Goal: Task Accomplishment & Management: Manage account settings

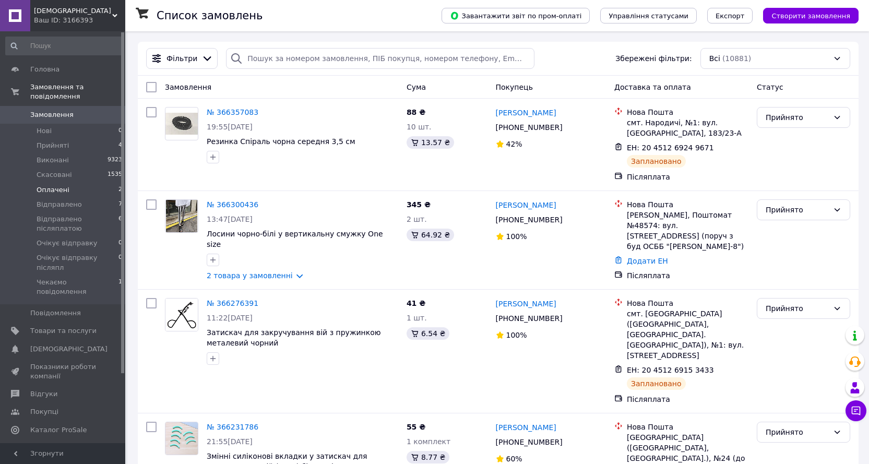
click at [42, 185] on span "Оплачені" at bounding box center [53, 189] width 33 height 9
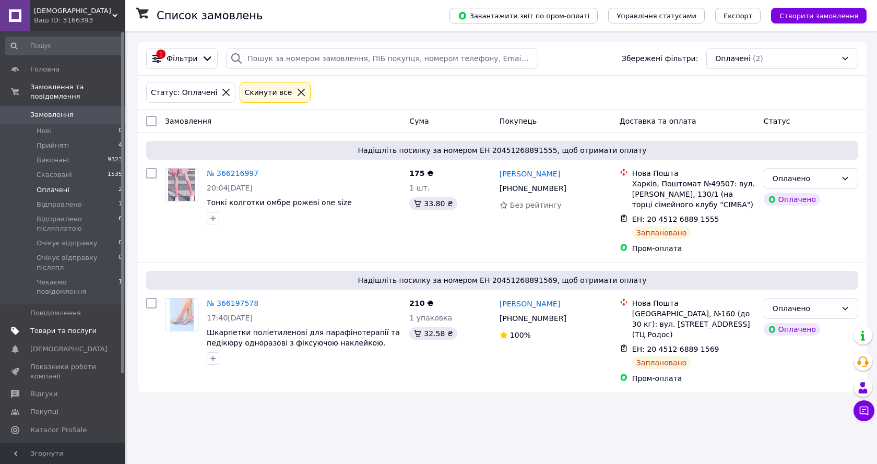
click at [68, 326] on span "Товари та послуги" at bounding box center [63, 330] width 66 height 9
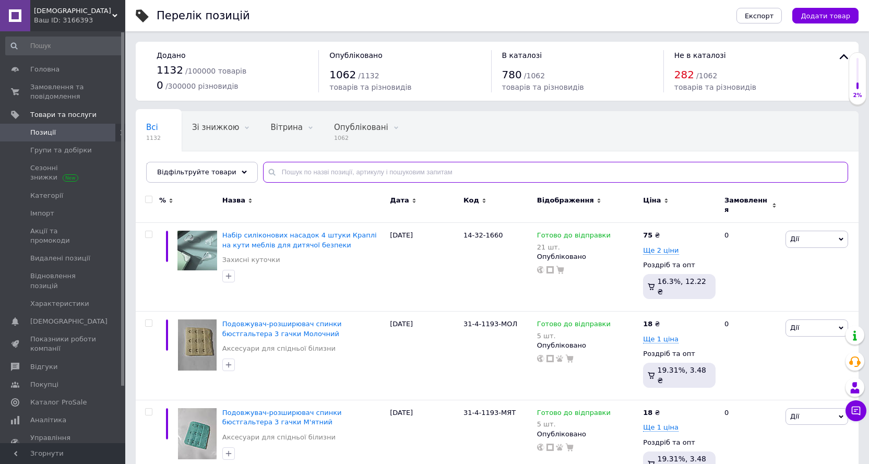
click at [324, 170] on input "text" at bounding box center [555, 172] width 585 height 21
type input "v"
type input "d"
type input "віско"
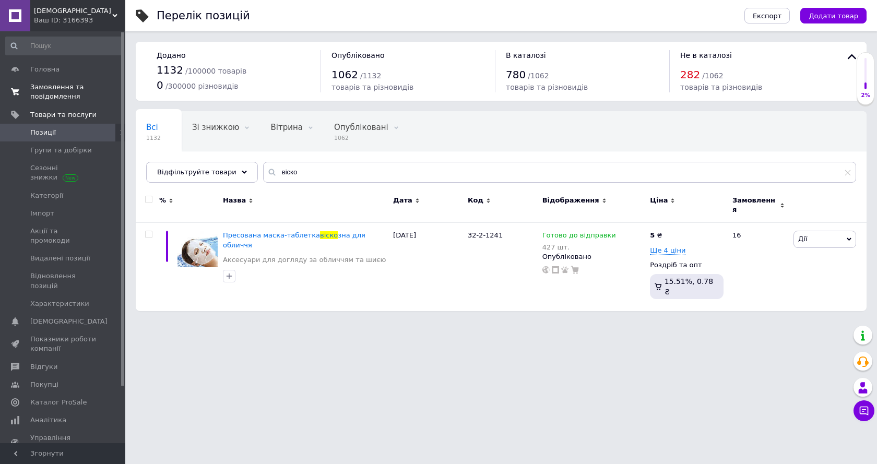
click at [68, 88] on span "Замовлення та повідомлення" at bounding box center [63, 91] width 66 height 19
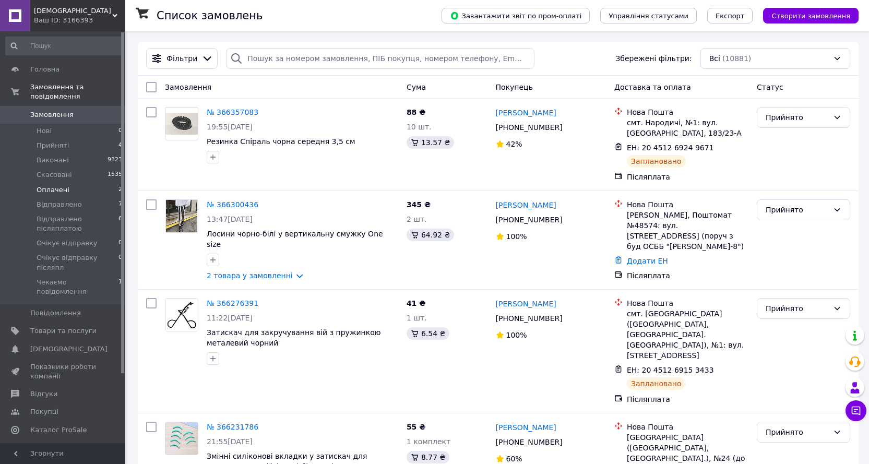
click at [44, 185] on span "Оплачені" at bounding box center [53, 189] width 33 height 9
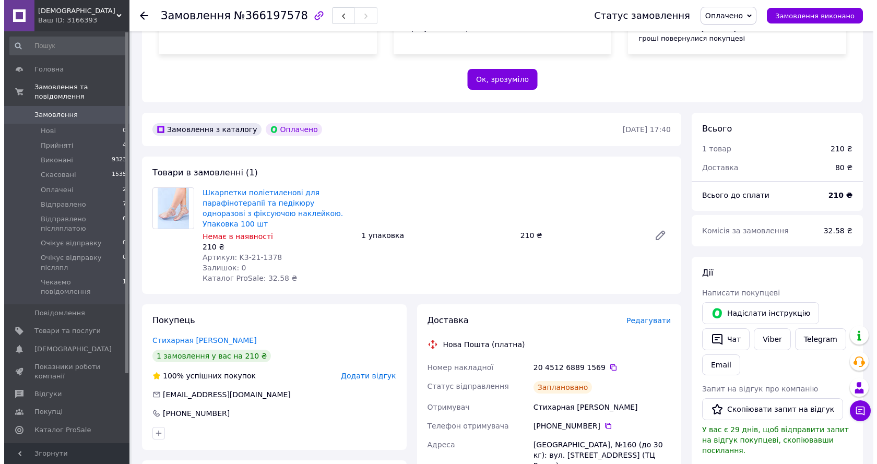
scroll to position [313, 0]
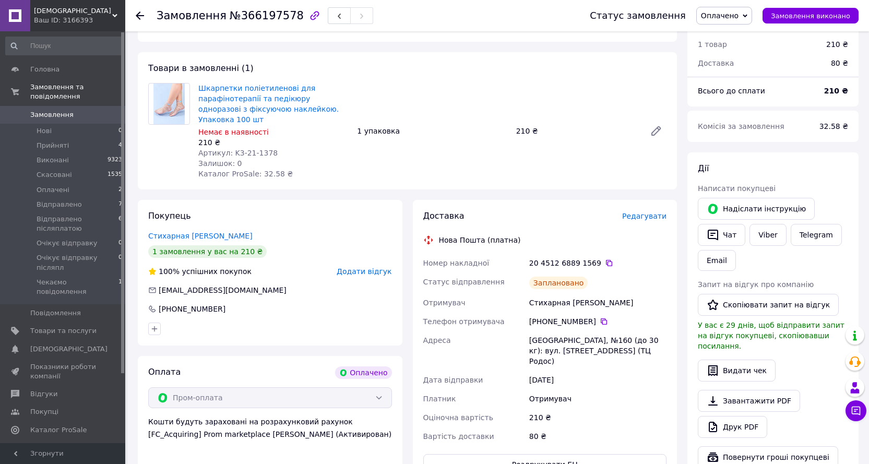
click at [653, 212] on span "Редагувати" at bounding box center [644, 216] width 44 height 8
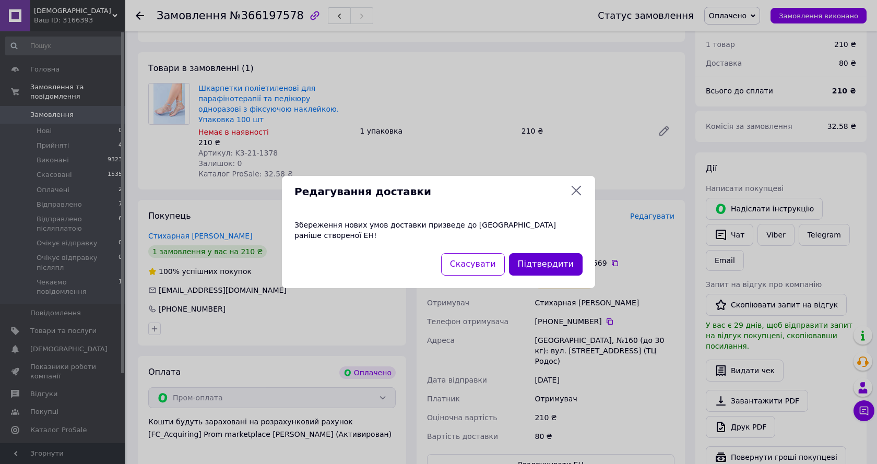
click at [556, 263] on button "Підтвердити" at bounding box center [546, 264] width 74 height 22
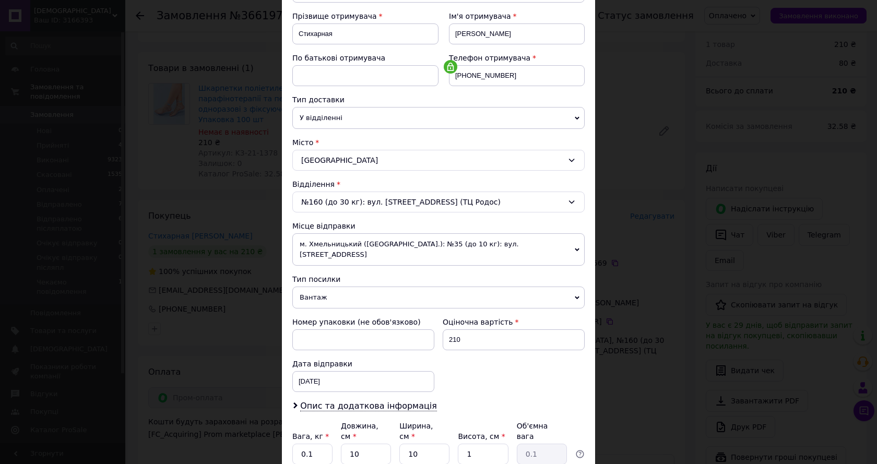
scroll to position [157, 0]
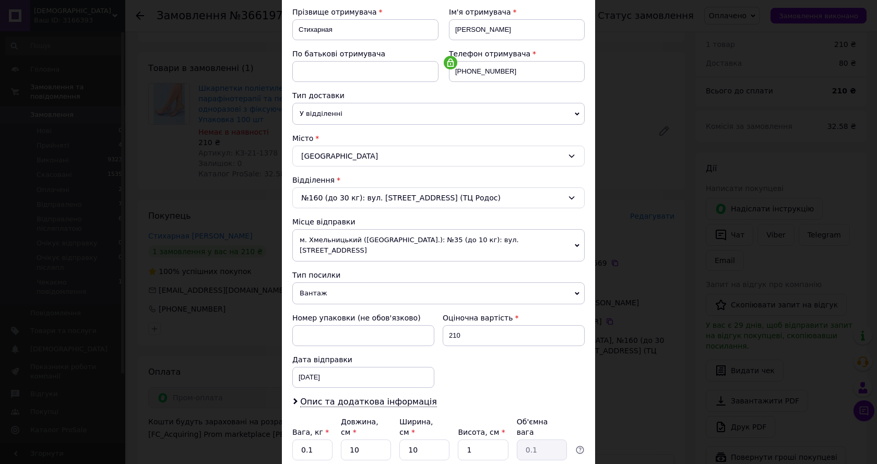
click at [320, 282] on span "Вантаж" at bounding box center [438, 293] width 292 height 22
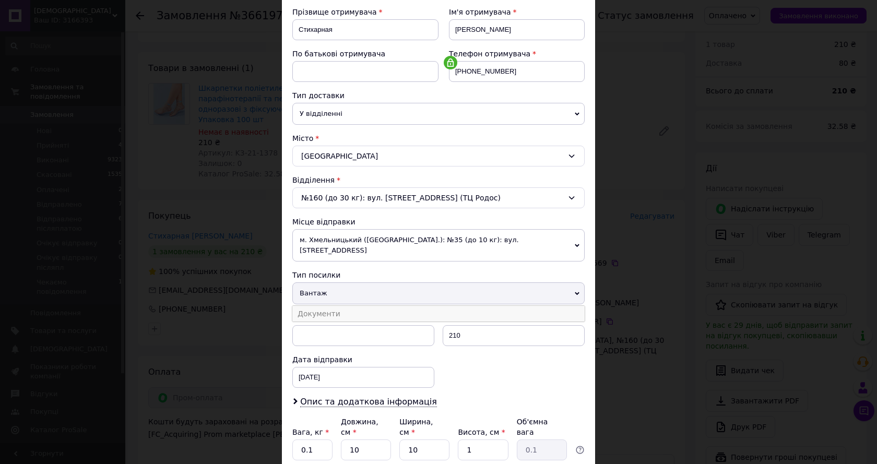
click at [318, 306] on li "Документи" at bounding box center [438, 314] width 292 height 16
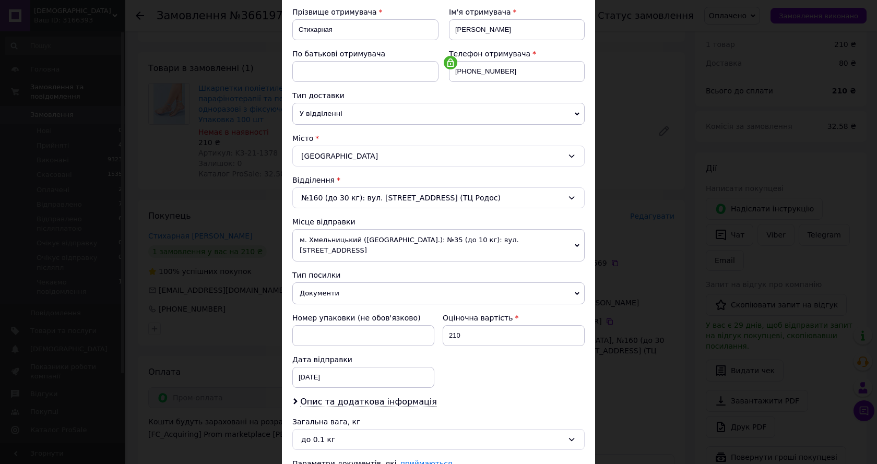
scroll to position [240, 0]
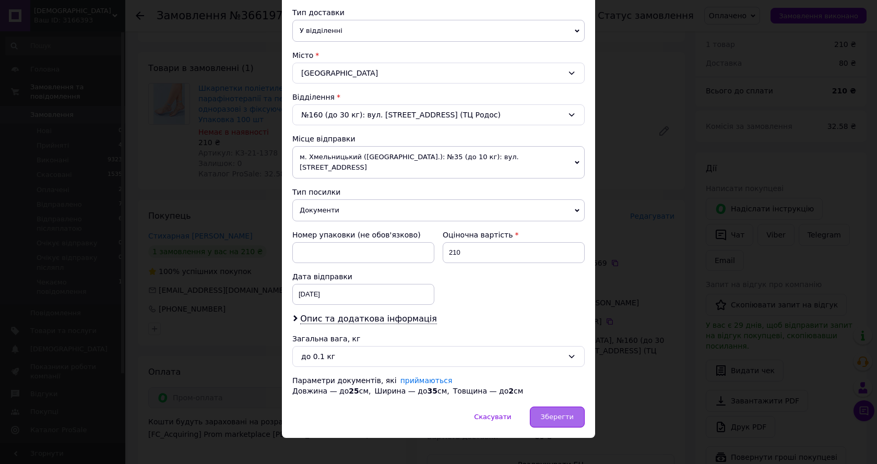
click at [566, 413] on span "Зберегти" at bounding box center [557, 417] width 33 height 8
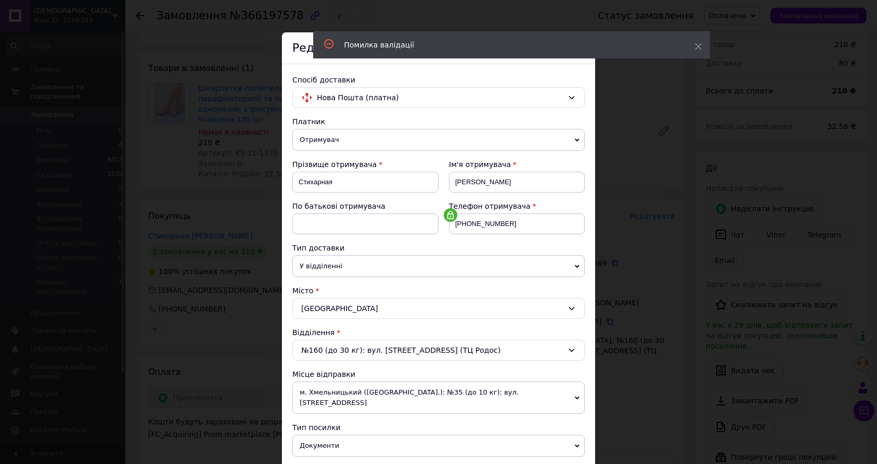
scroll to position [0, 0]
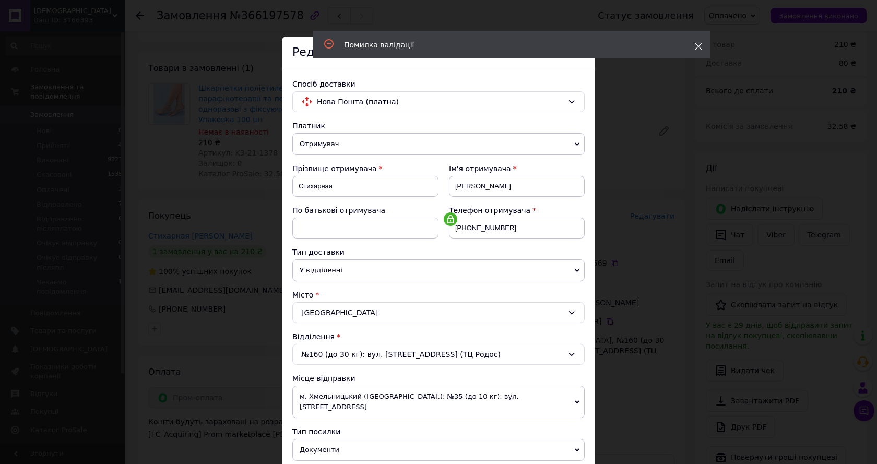
click at [695, 47] on icon at bounding box center [698, 46] width 7 height 7
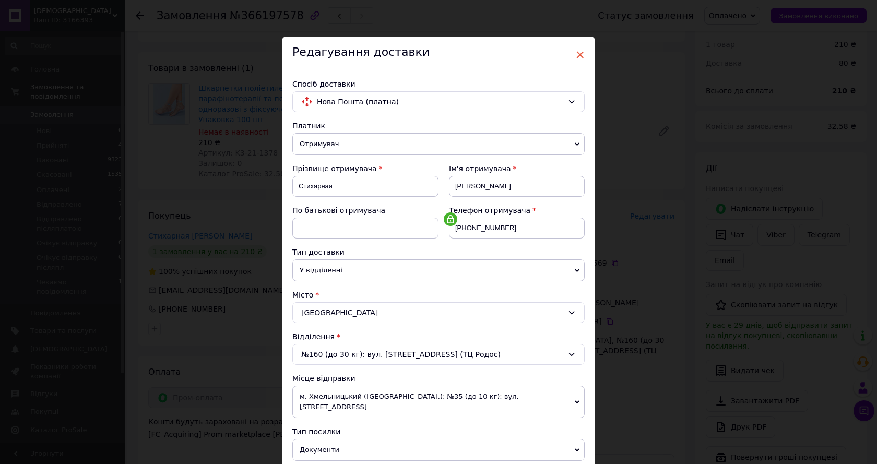
click at [577, 55] on span "×" at bounding box center [579, 55] width 9 height 18
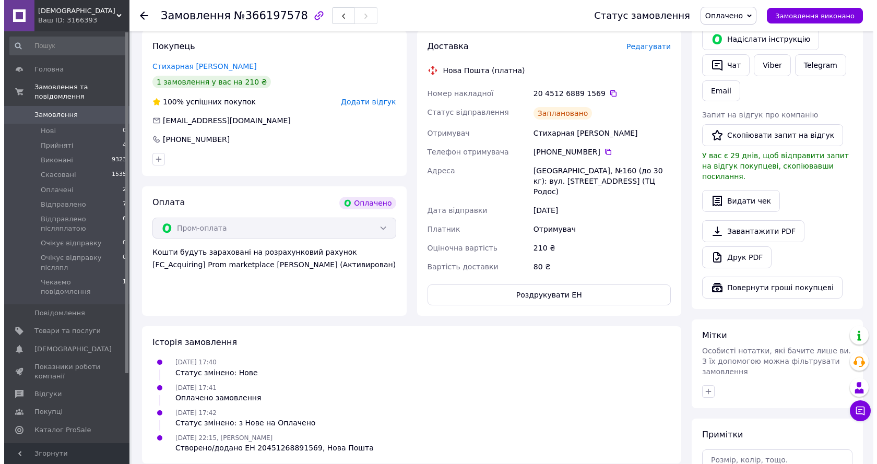
scroll to position [326, 0]
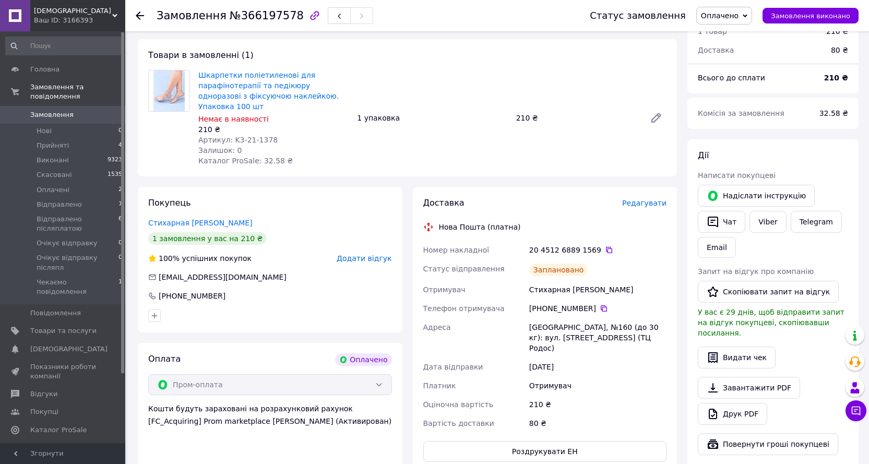
click at [647, 199] on span "Редагувати" at bounding box center [644, 203] width 44 height 8
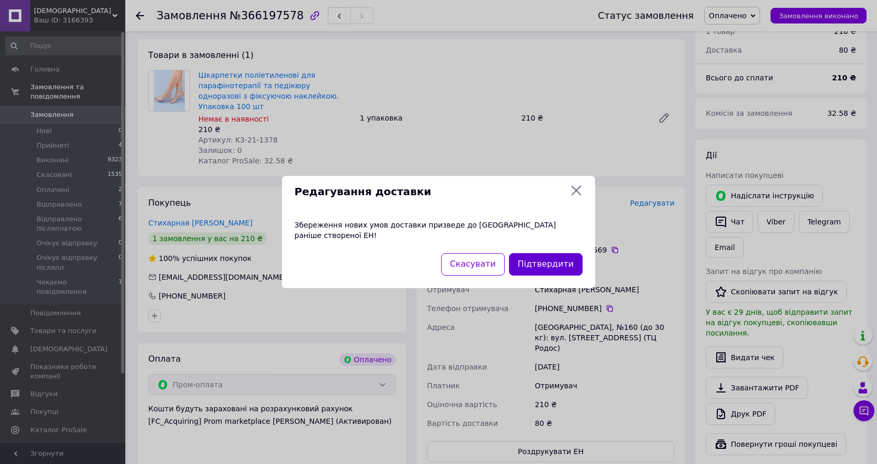
click at [552, 253] on button "Підтвердити" at bounding box center [546, 264] width 74 height 22
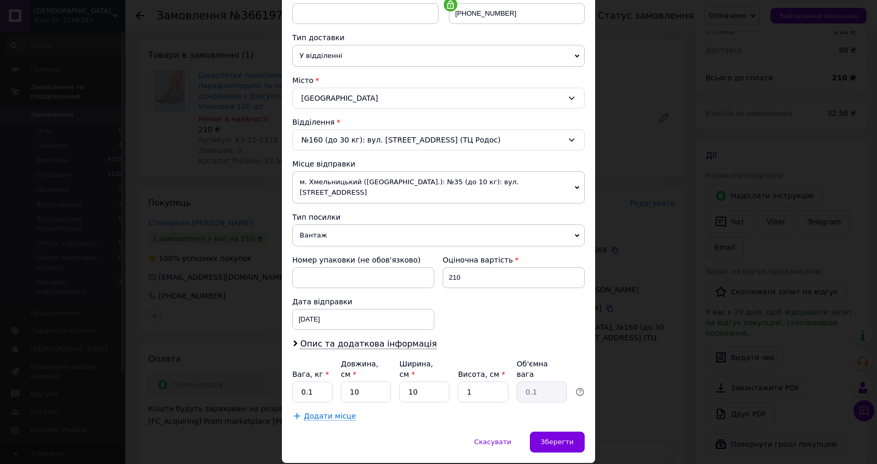
scroll to position [229, 0]
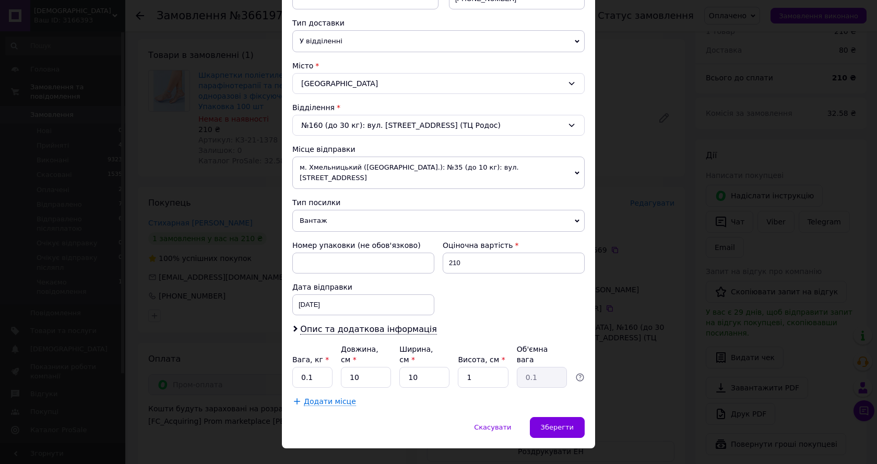
click at [337, 210] on span "Вантаж" at bounding box center [438, 221] width 292 height 22
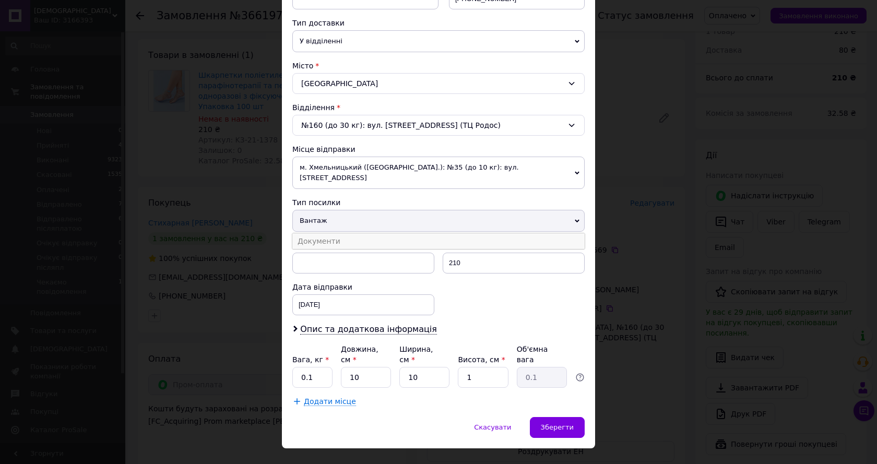
click at [324, 233] on li "Документи" at bounding box center [438, 241] width 292 height 16
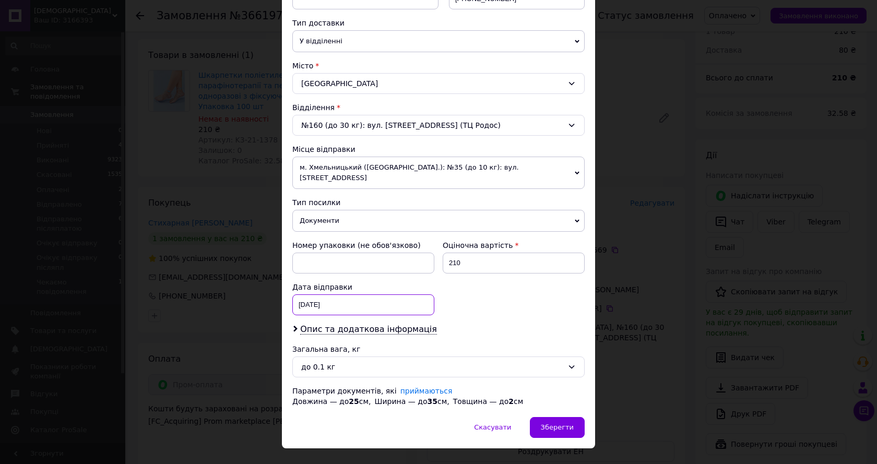
click at [307, 295] on div "11.10.2025 < 2025 > < Октябрь > Пн Вт Ср Чт Пт Сб Вс 29 30 1 2 3 4 5 6 7 8 9 10…" at bounding box center [363, 304] width 142 height 21
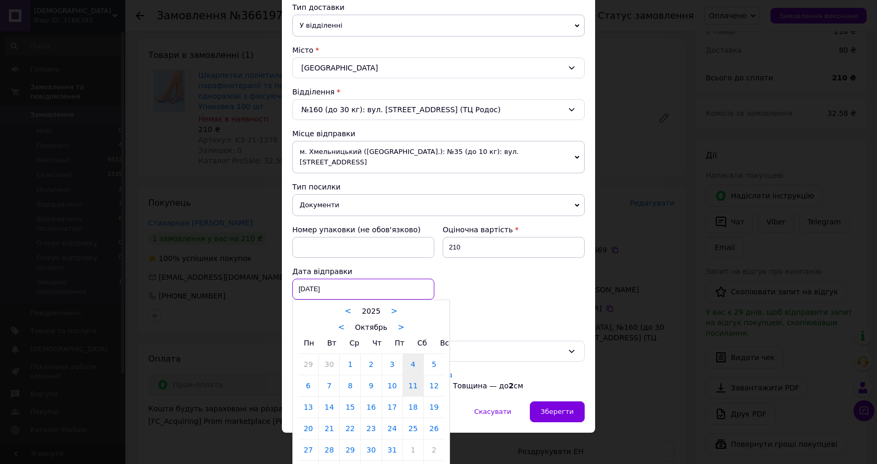
scroll to position [253, 0]
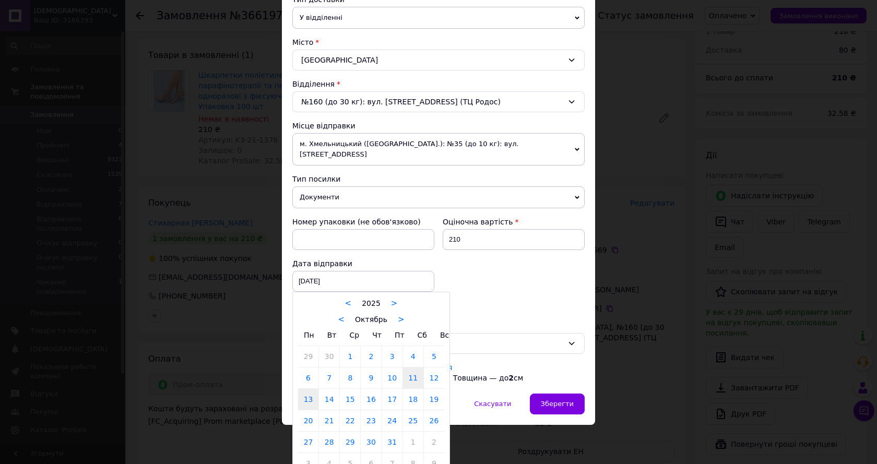
click at [303, 389] on link "13" at bounding box center [308, 399] width 20 height 21
type input "13.10.2025"
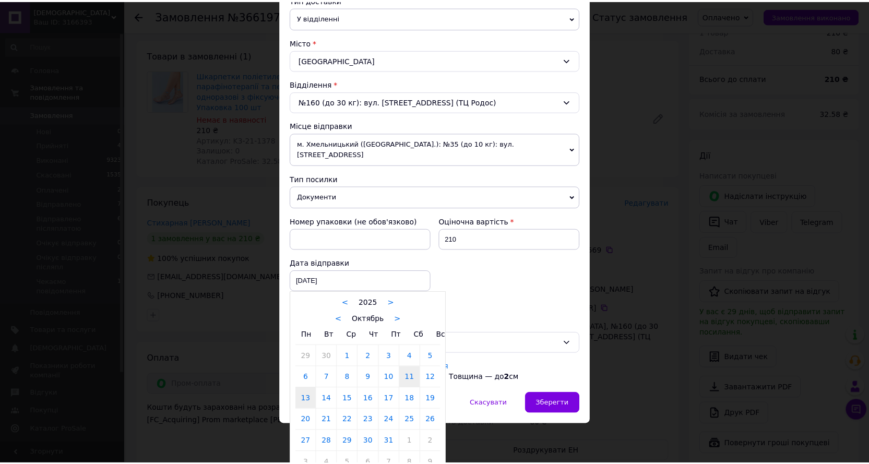
scroll to position [240, 0]
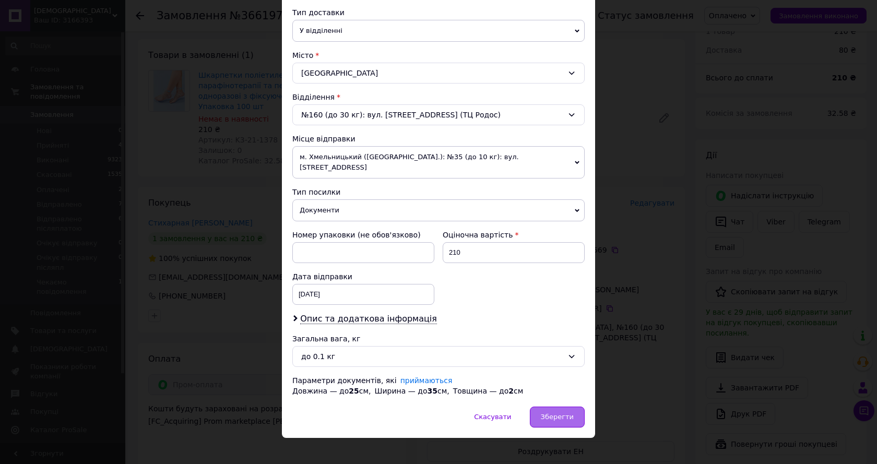
click at [563, 413] on span "Зберегти" at bounding box center [557, 417] width 33 height 8
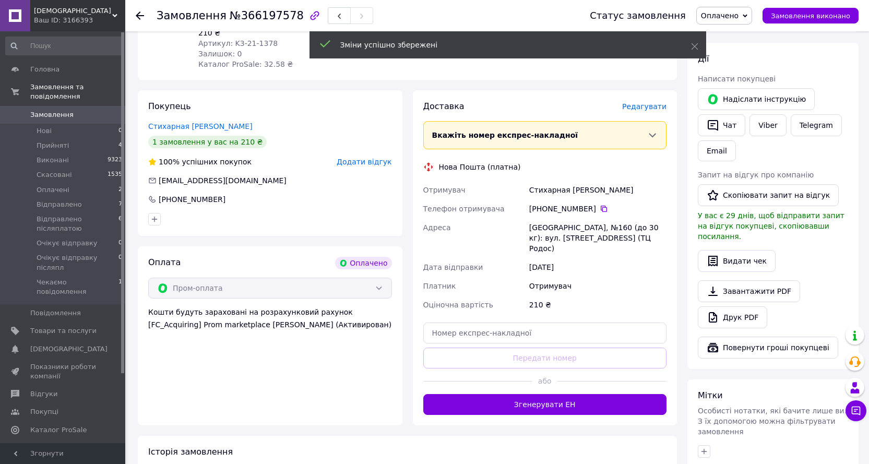
scroll to position [431, 0]
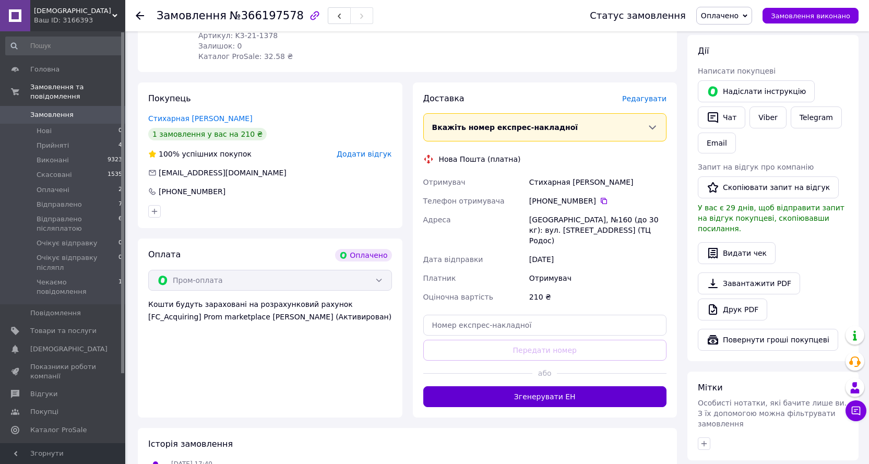
click at [546, 386] on button "Згенерувати ЕН" at bounding box center [545, 396] width 244 height 21
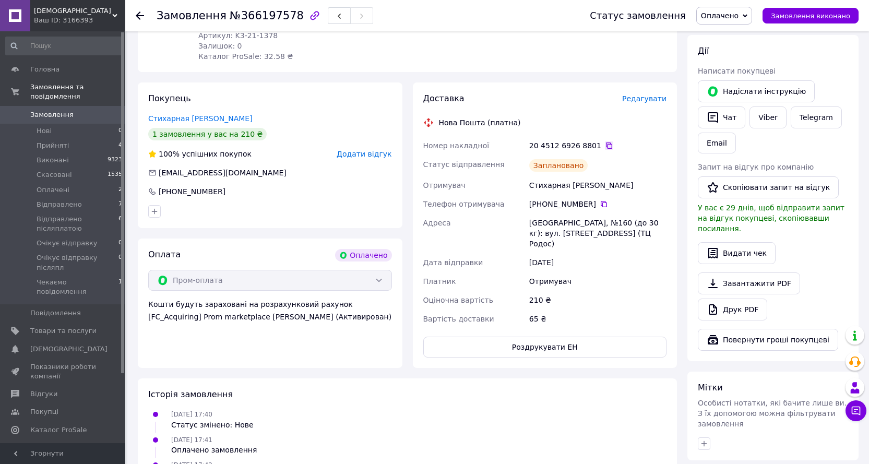
click at [605, 141] on icon at bounding box center [609, 145] width 8 height 8
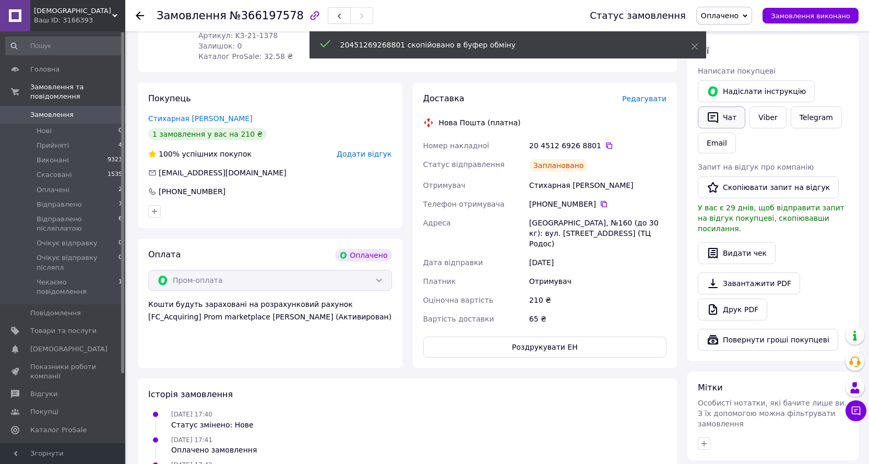
click at [726, 108] on button "Чат" at bounding box center [721, 117] width 47 height 22
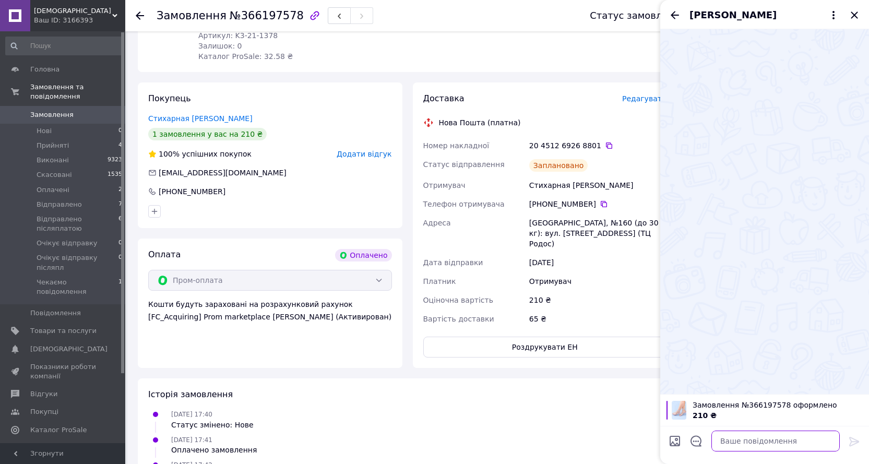
click at [742, 449] on textarea at bounding box center [775, 441] width 128 height 21
paste textarea "20451269268801"
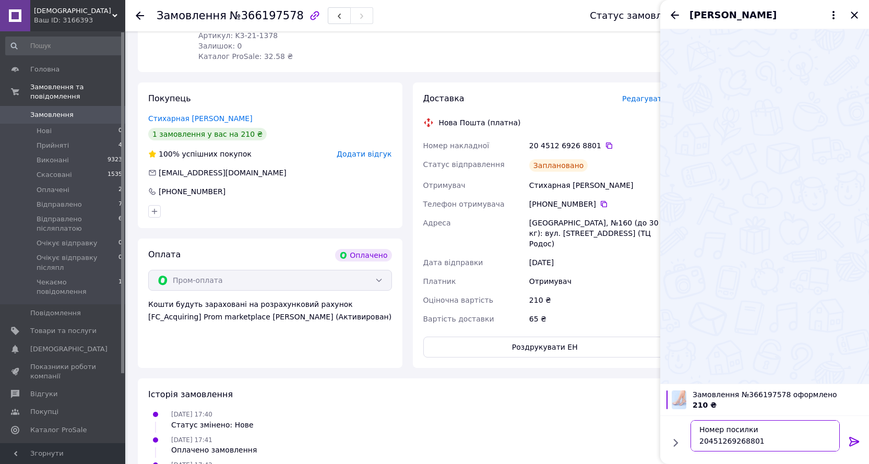
scroll to position [42, 0]
type textarea "Добрий вечір Номер посилки 20451269268801 Завтра виїде"
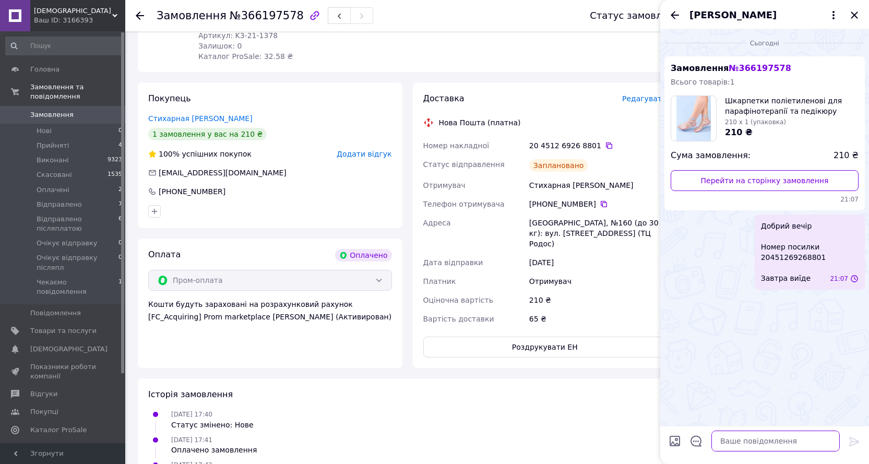
scroll to position [0, 0]
click at [853, 11] on icon "Закрити" at bounding box center [854, 15] width 13 height 13
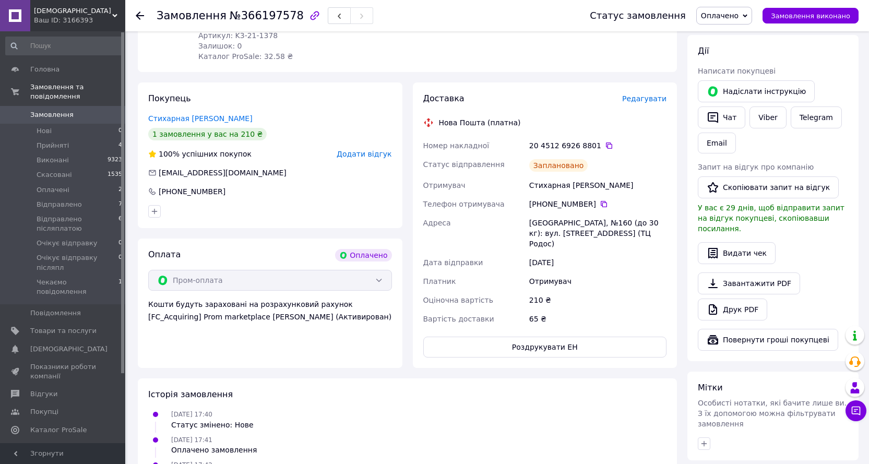
click at [720, 15] on span "Оплачено" at bounding box center [720, 15] width 38 height 8
click at [742, 113] on li "Очікує відправку" at bounding box center [748, 115] width 103 height 16
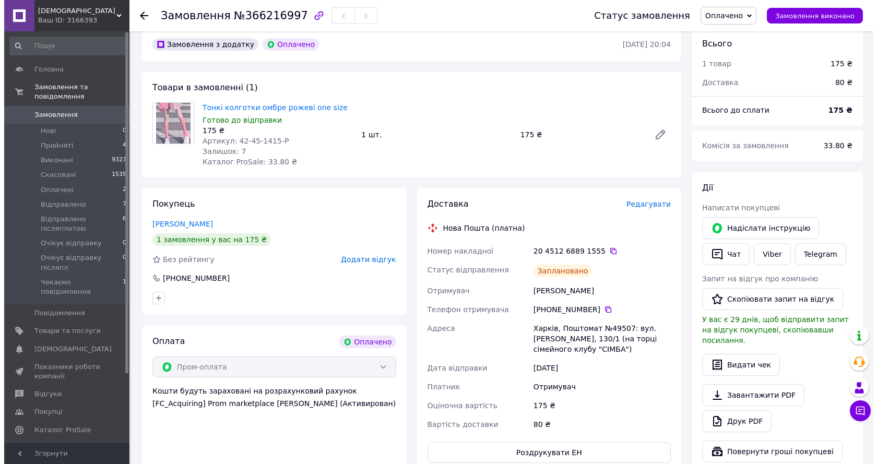
scroll to position [313, 0]
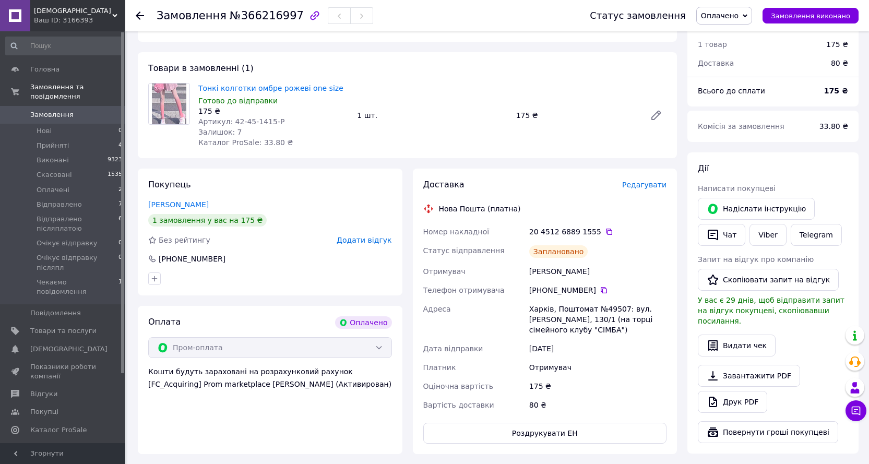
click at [645, 181] on span "Редагувати" at bounding box center [644, 185] width 44 height 8
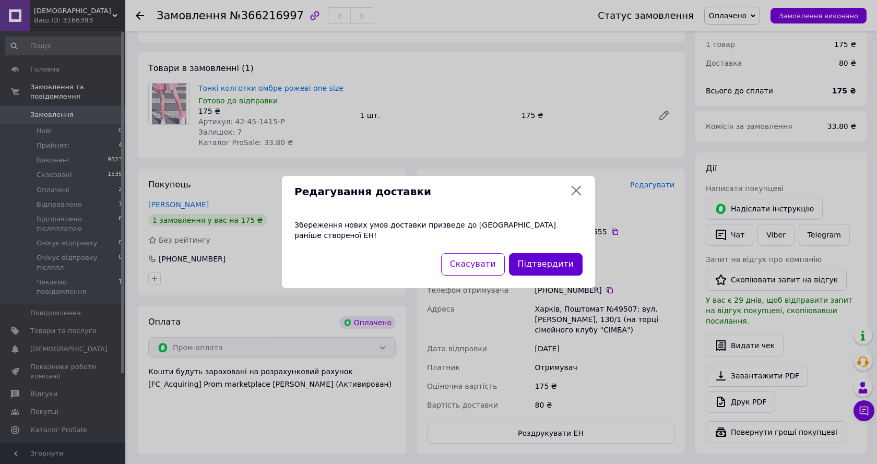
click at [565, 255] on button "Підтвердити" at bounding box center [546, 264] width 74 height 22
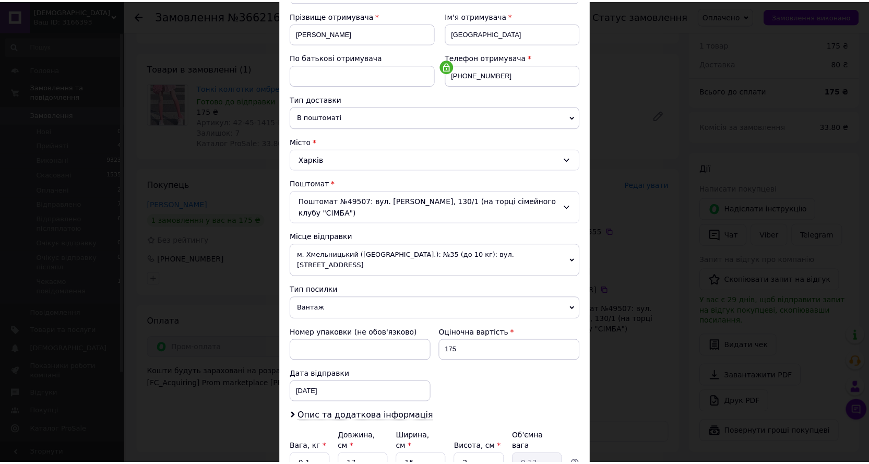
scroll to position [209, 0]
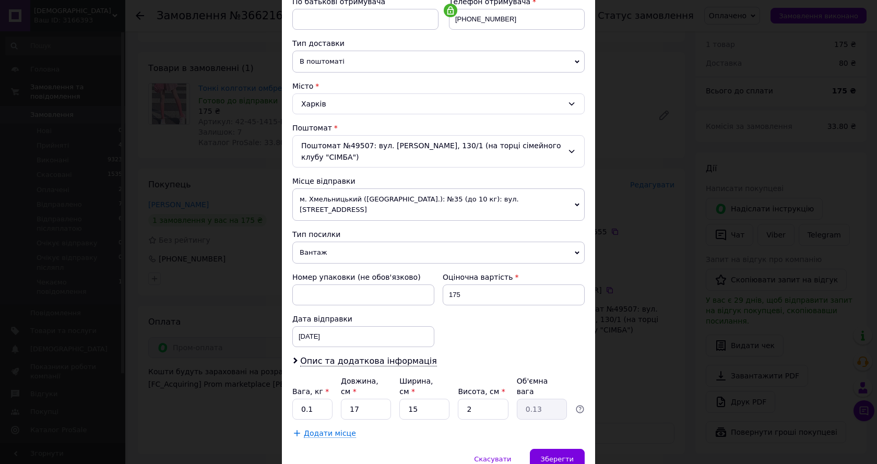
click at [328, 242] on span "Вантаж" at bounding box center [438, 253] width 292 height 22
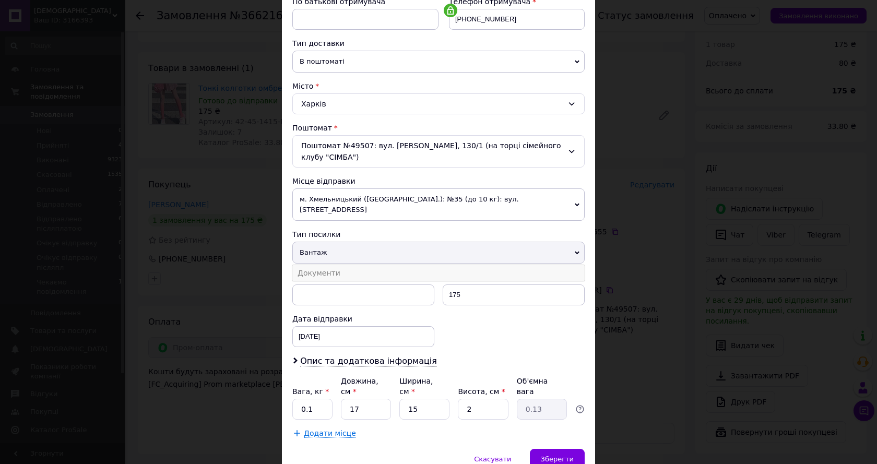
click at [325, 265] on li "Документи" at bounding box center [438, 273] width 292 height 16
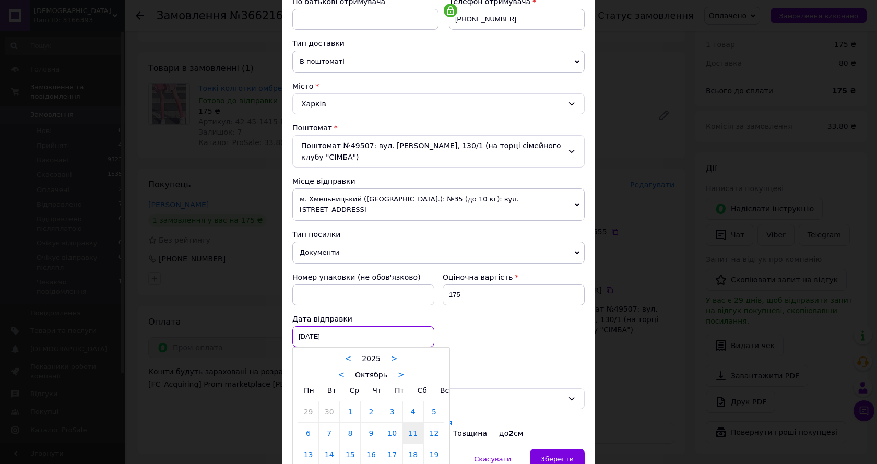
click at [332, 326] on div "11.10.2025 < 2025 > < Октябрь > Пн Вт Ср Чт Пт Сб Вс 29 30 1 2 3 4 5 6 7 8 9 10…" at bounding box center [363, 336] width 142 height 21
click at [306, 444] on link "13" at bounding box center [308, 454] width 20 height 21
type input "13.10.2025"
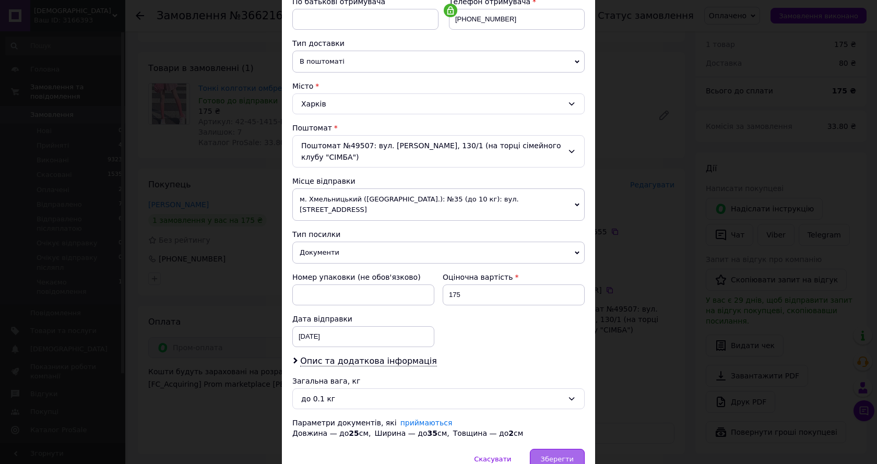
click at [547, 455] on span "Зберегти" at bounding box center [557, 459] width 33 height 8
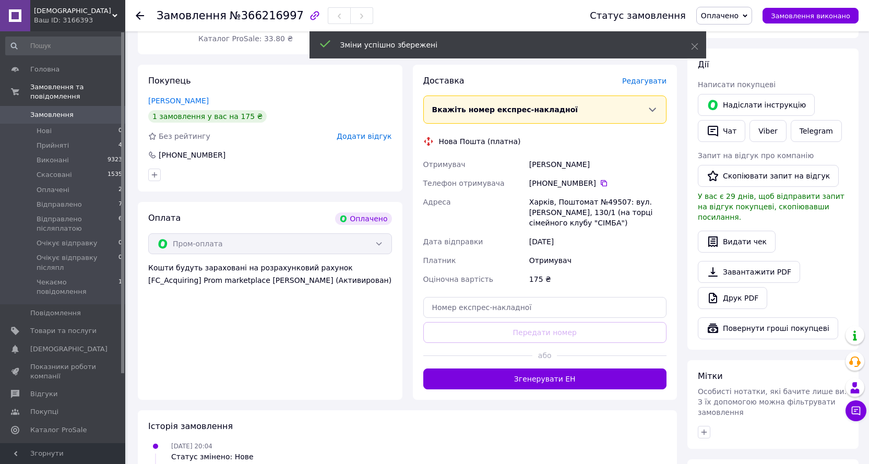
scroll to position [417, 0]
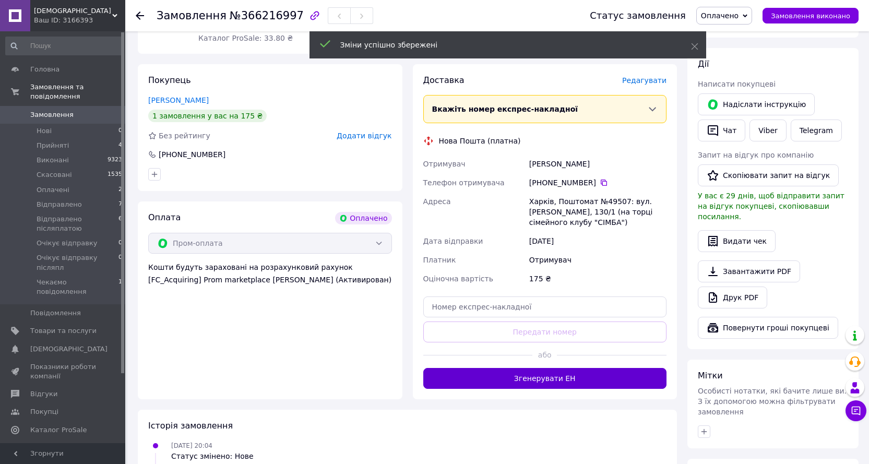
click at [548, 370] on button "Згенерувати ЕН" at bounding box center [545, 378] width 244 height 21
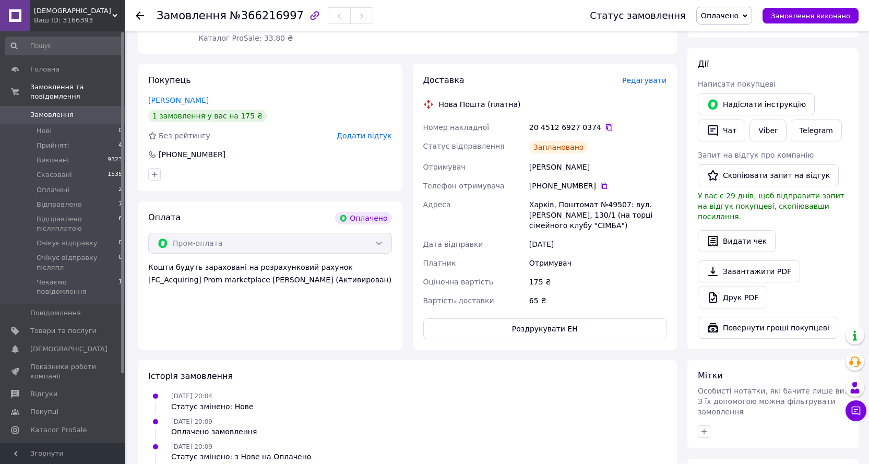
click at [606, 124] on icon at bounding box center [609, 127] width 6 height 6
click at [719, 124] on icon "button" at bounding box center [713, 130] width 13 height 13
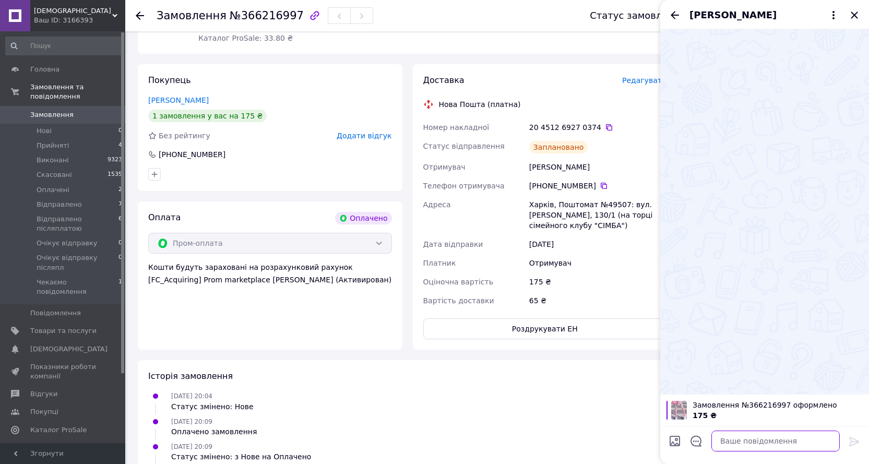
click at [748, 439] on textarea at bounding box center [775, 441] width 128 height 21
paste textarea "20451269270374"
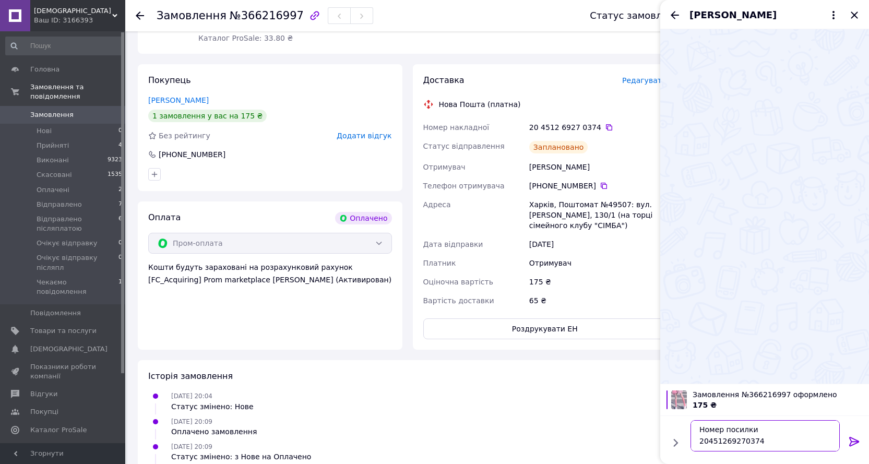
scroll to position [42, 0]
type textarea "Добрий вечір Номер посилки 20451269270374 Завтра виїде"
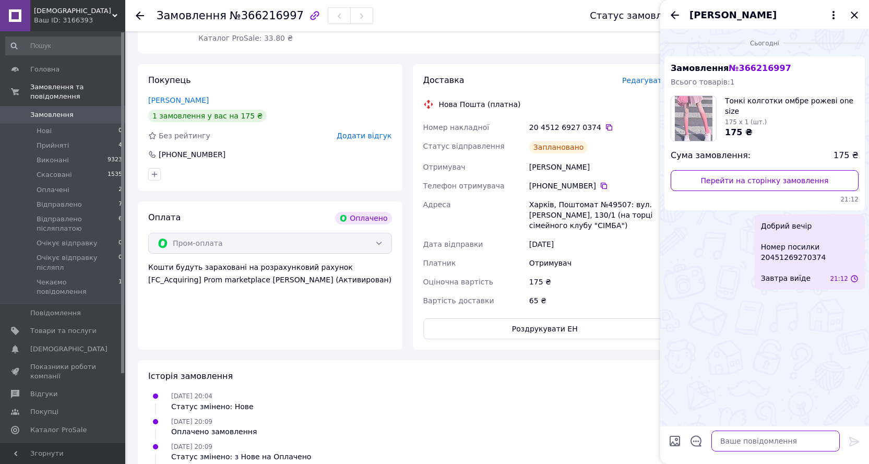
scroll to position [0, 0]
click at [858, 19] on icon "Закрити" at bounding box center [854, 15] width 13 height 13
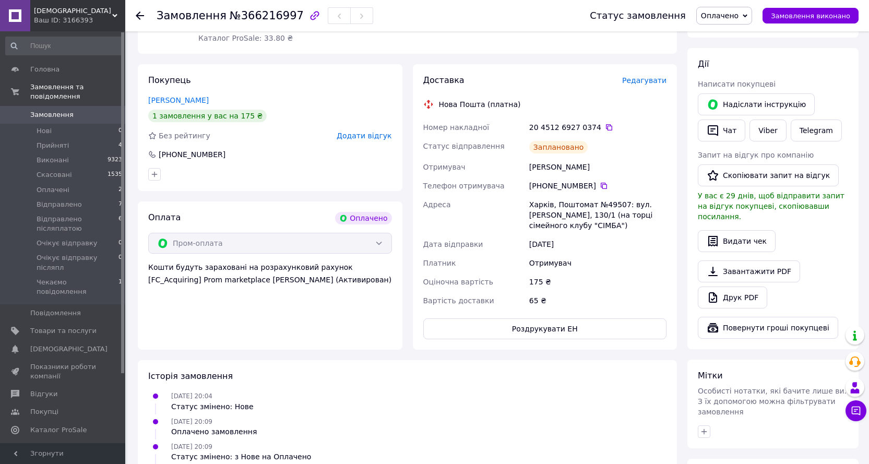
click at [727, 17] on span "Оплачено" at bounding box center [720, 15] width 38 height 8
click at [742, 116] on li "Очікує відправку" at bounding box center [748, 115] width 103 height 16
